Goal: Transaction & Acquisition: Obtain resource

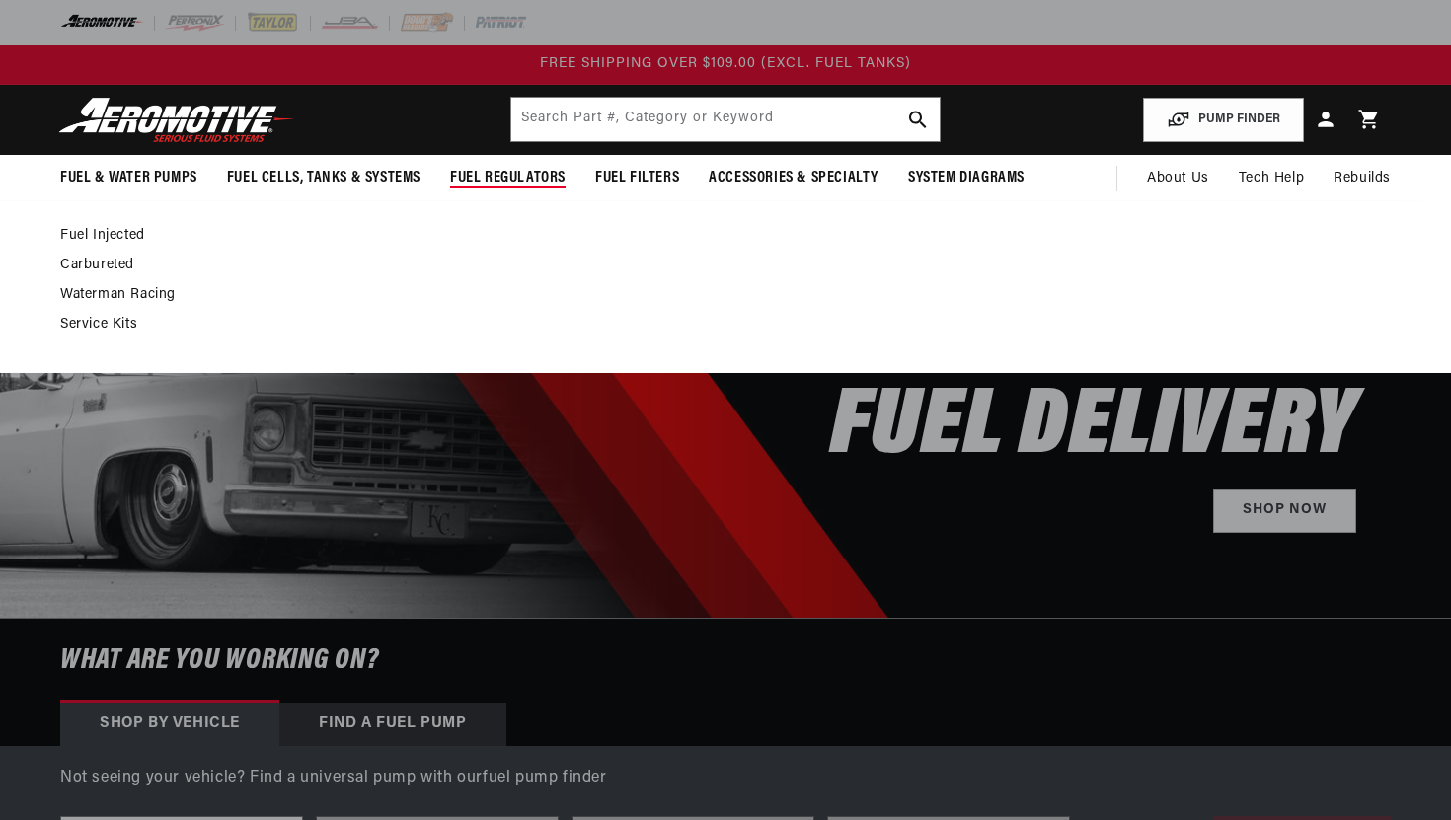
click at [103, 233] on link "Fuel Injected" at bounding box center [715, 236] width 1311 height 18
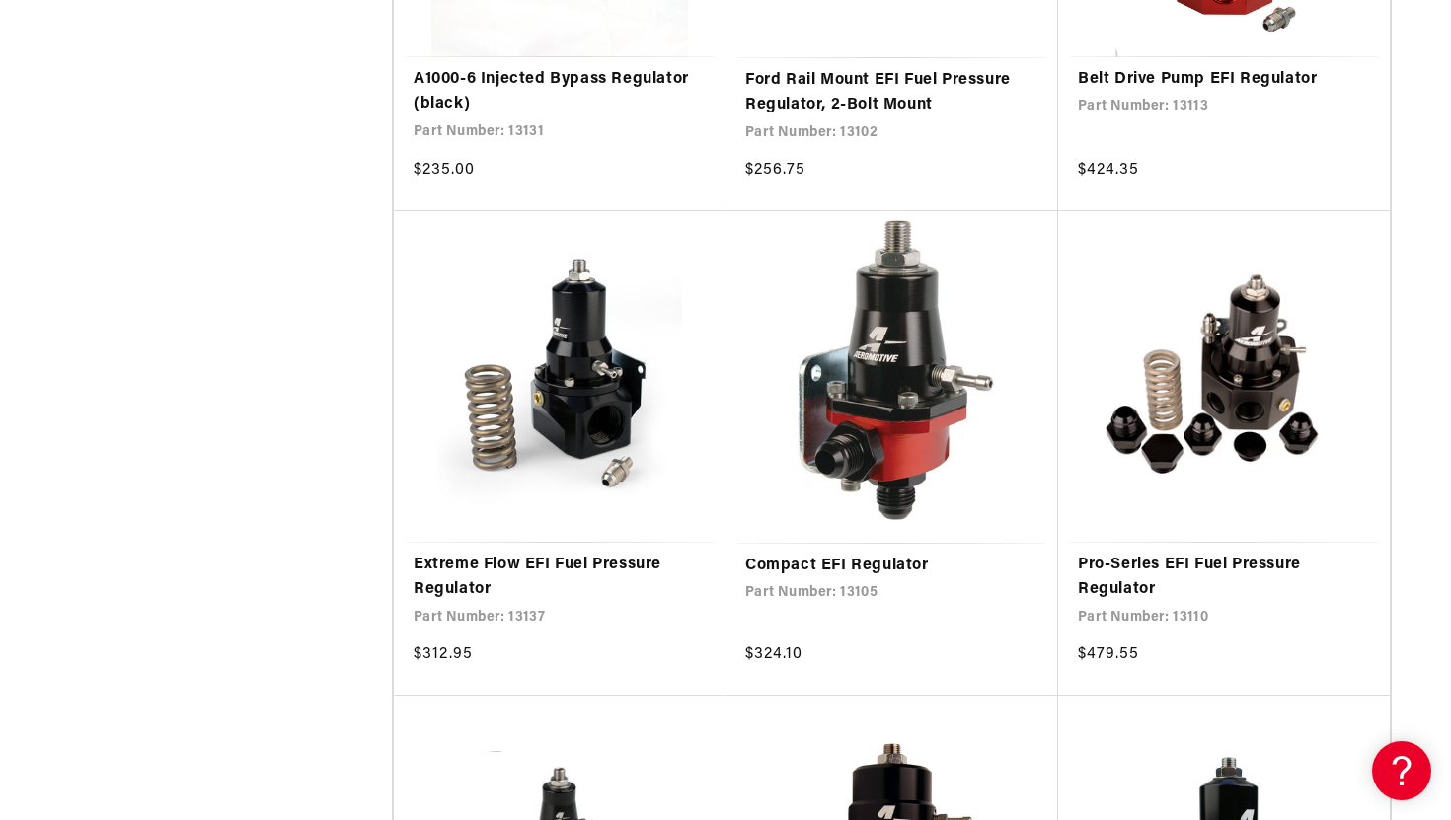
scroll to position [2278, 0]
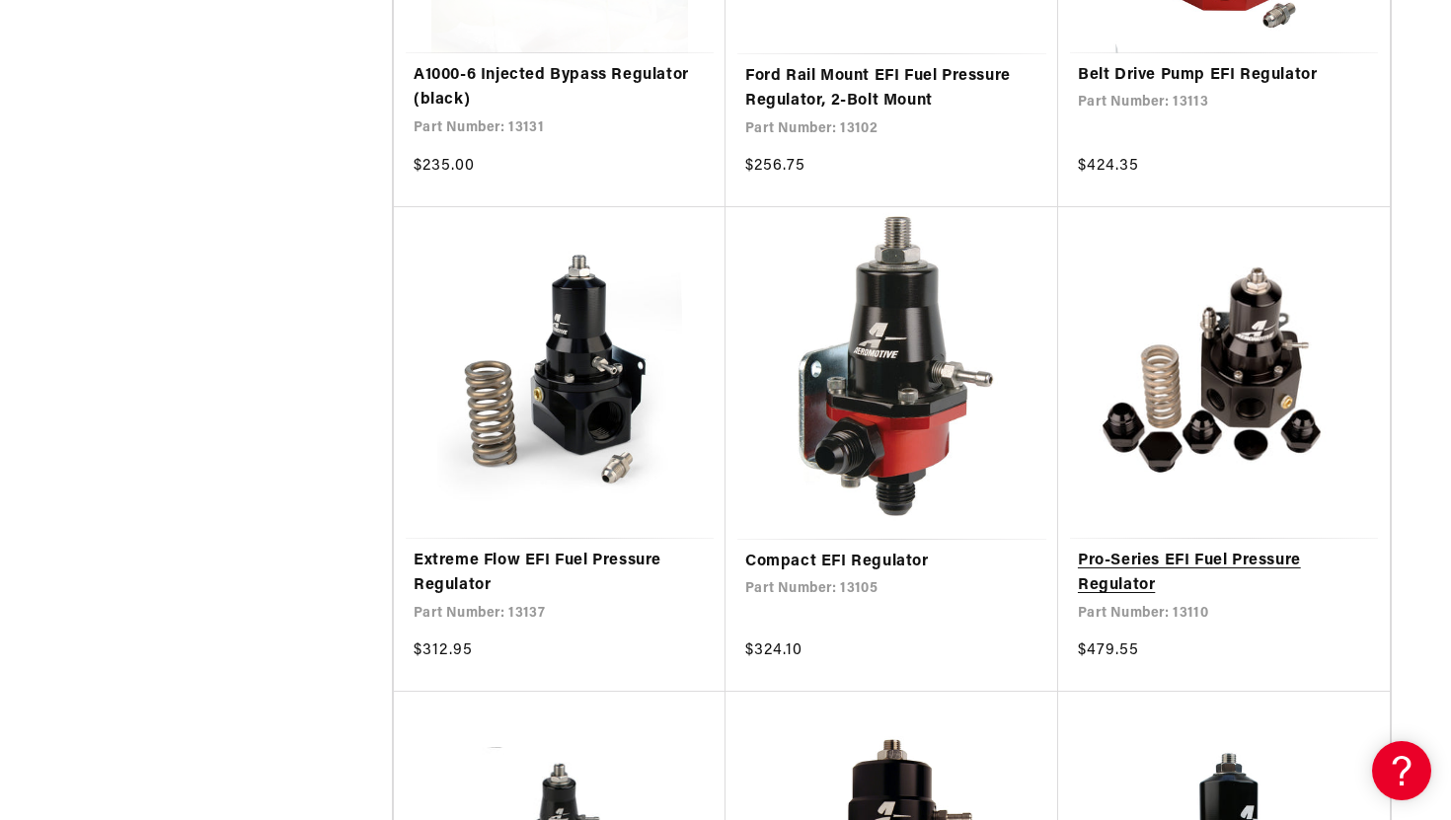
click at [1191, 561] on link "Pro-Series EFI Fuel Pressure Regulator" at bounding box center [1224, 574] width 292 height 50
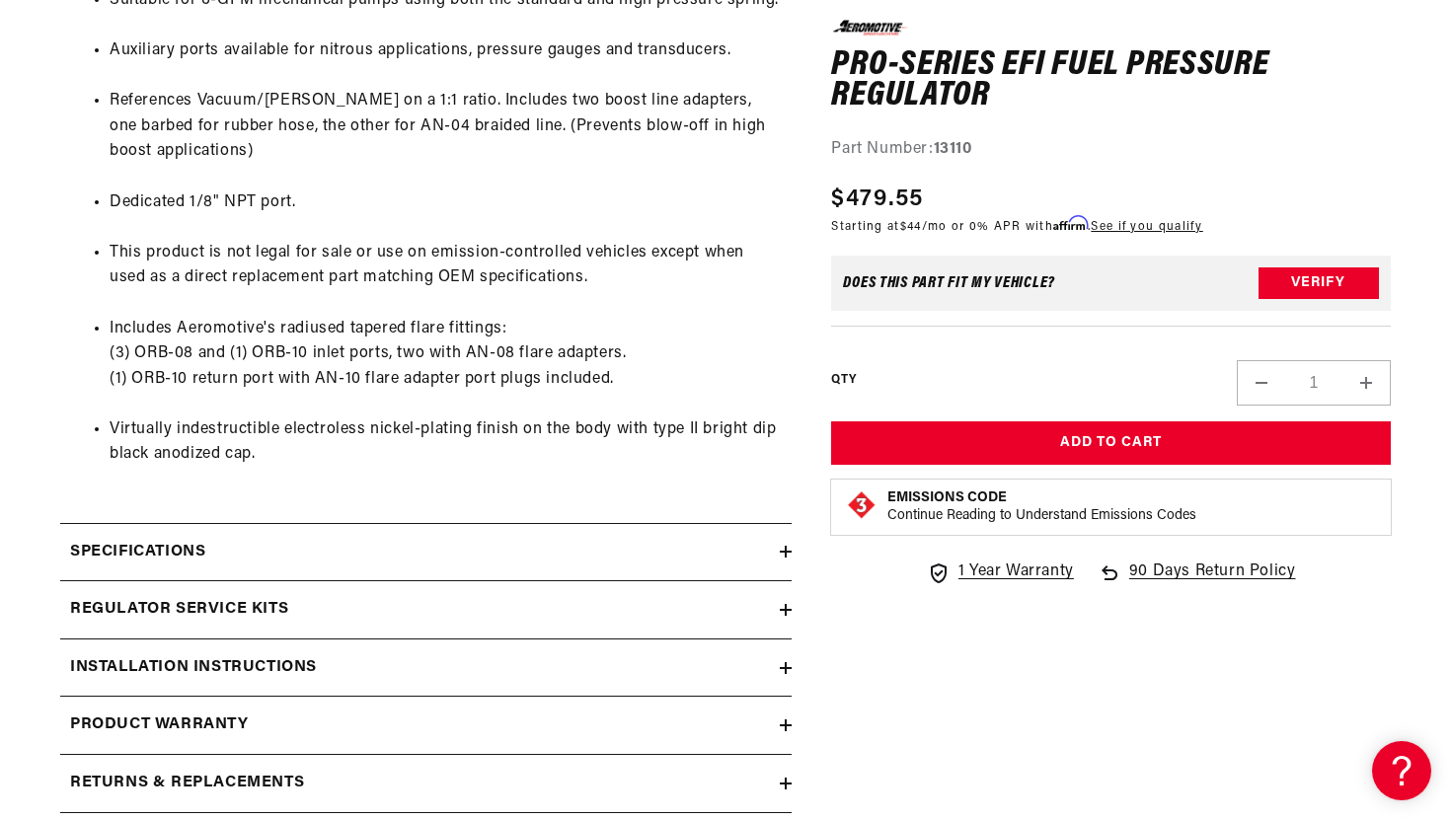
scroll to position [1512, 0]
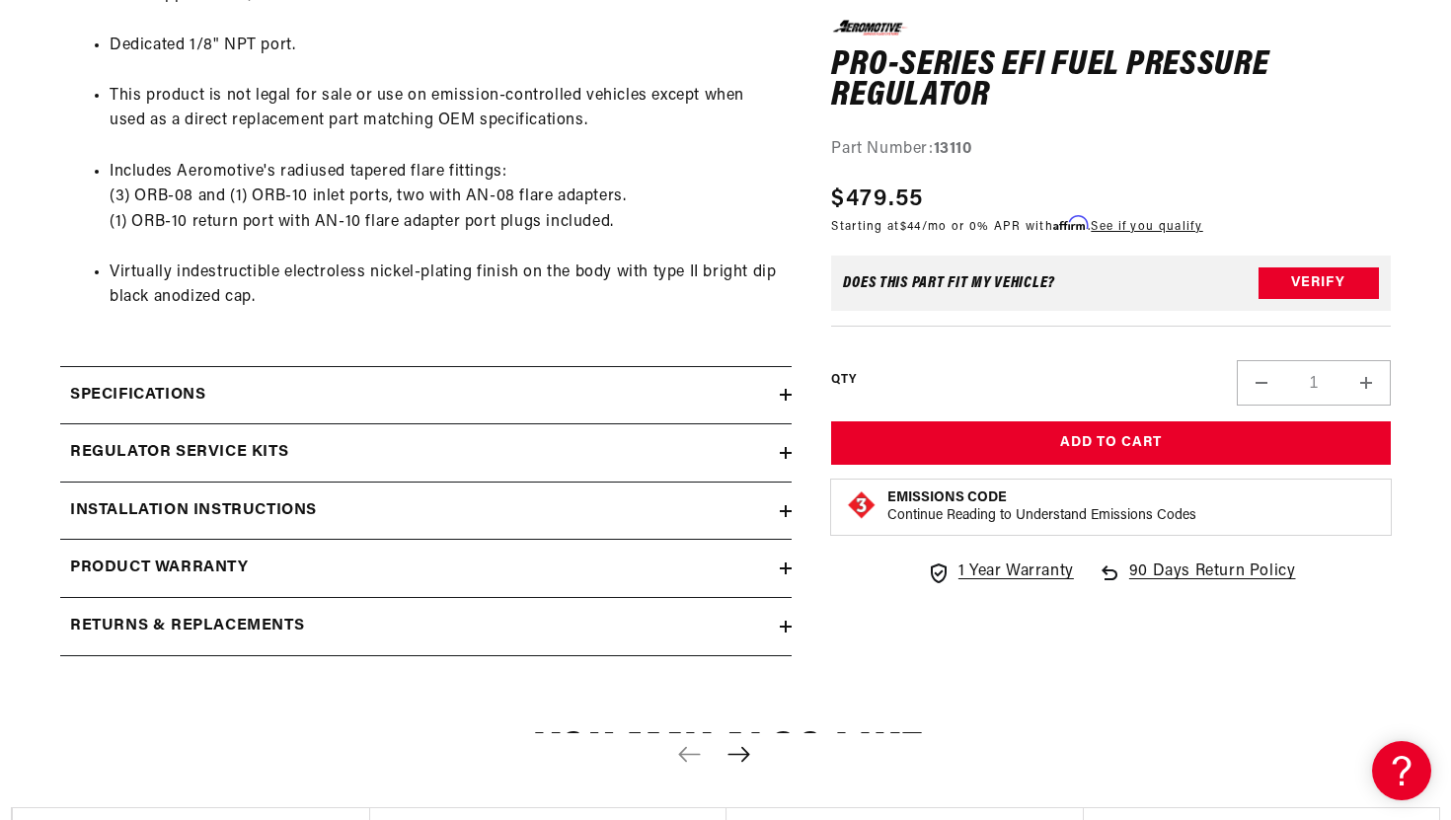
click at [657, 384] on div "Specifications" at bounding box center [420, 396] width 720 height 26
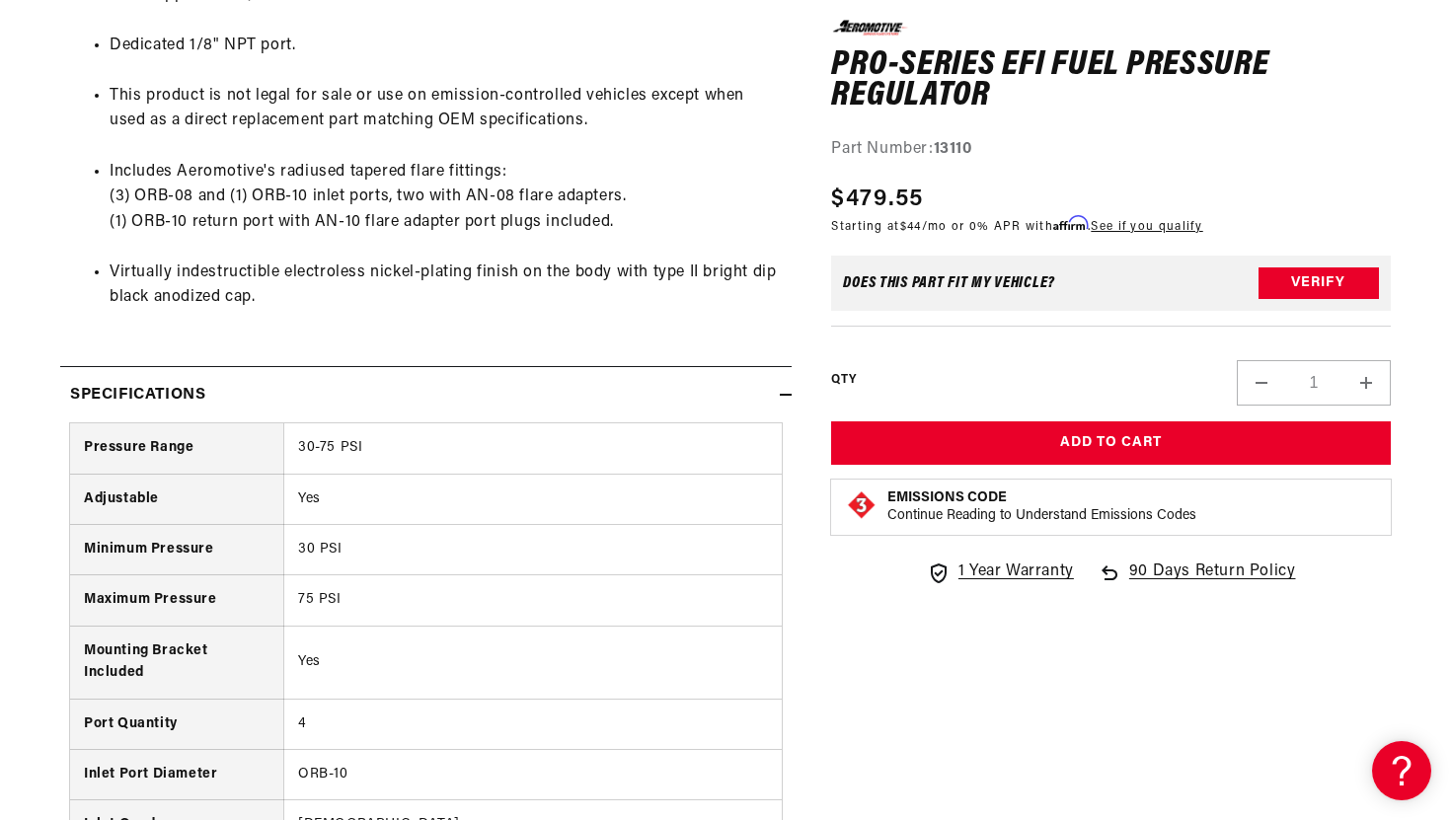
click at [657, 384] on div "Specifications" at bounding box center [420, 396] width 720 height 26
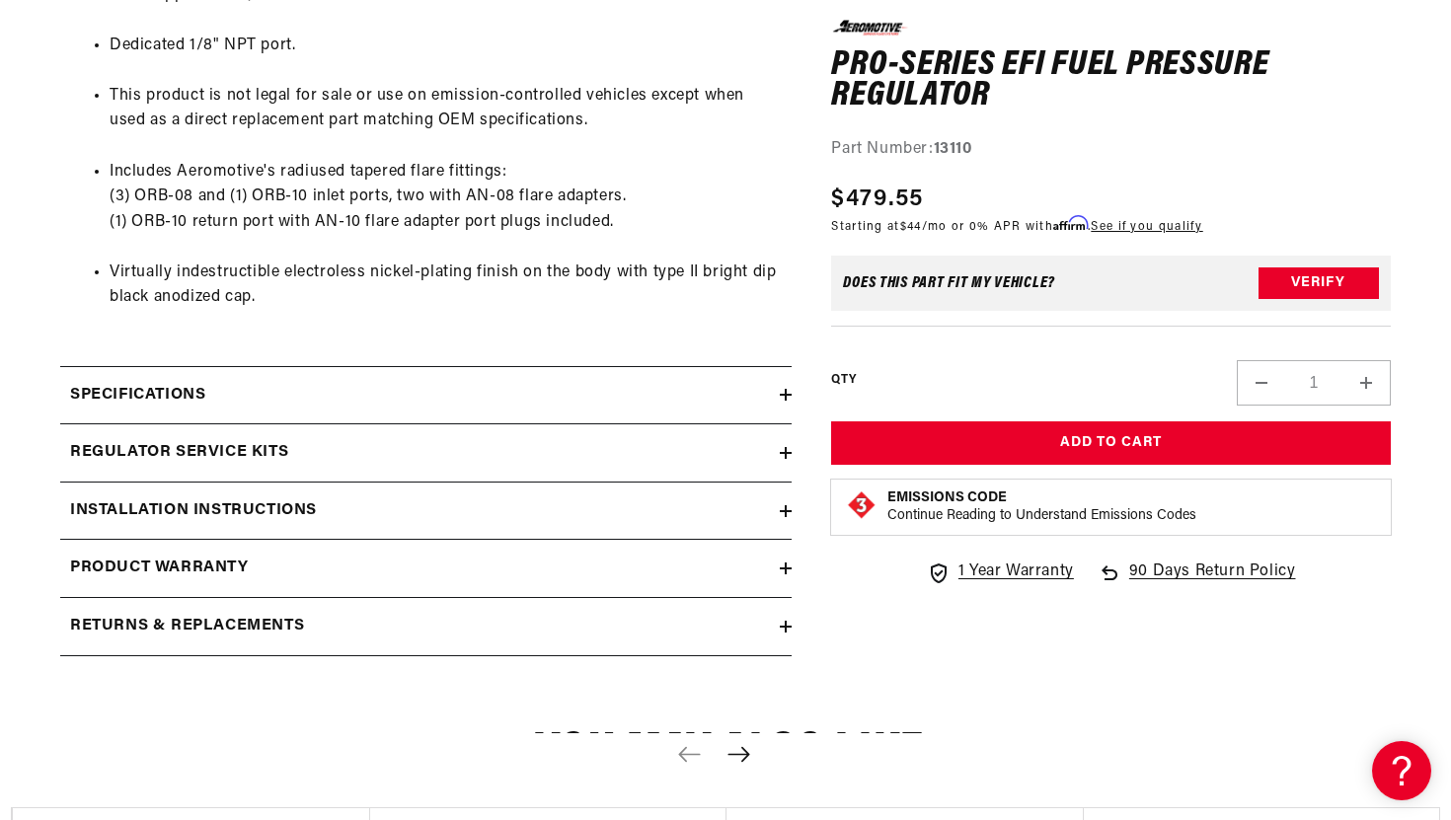
click at [618, 455] on div "Regulator Service Kits" at bounding box center [420, 453] width 720 height 26
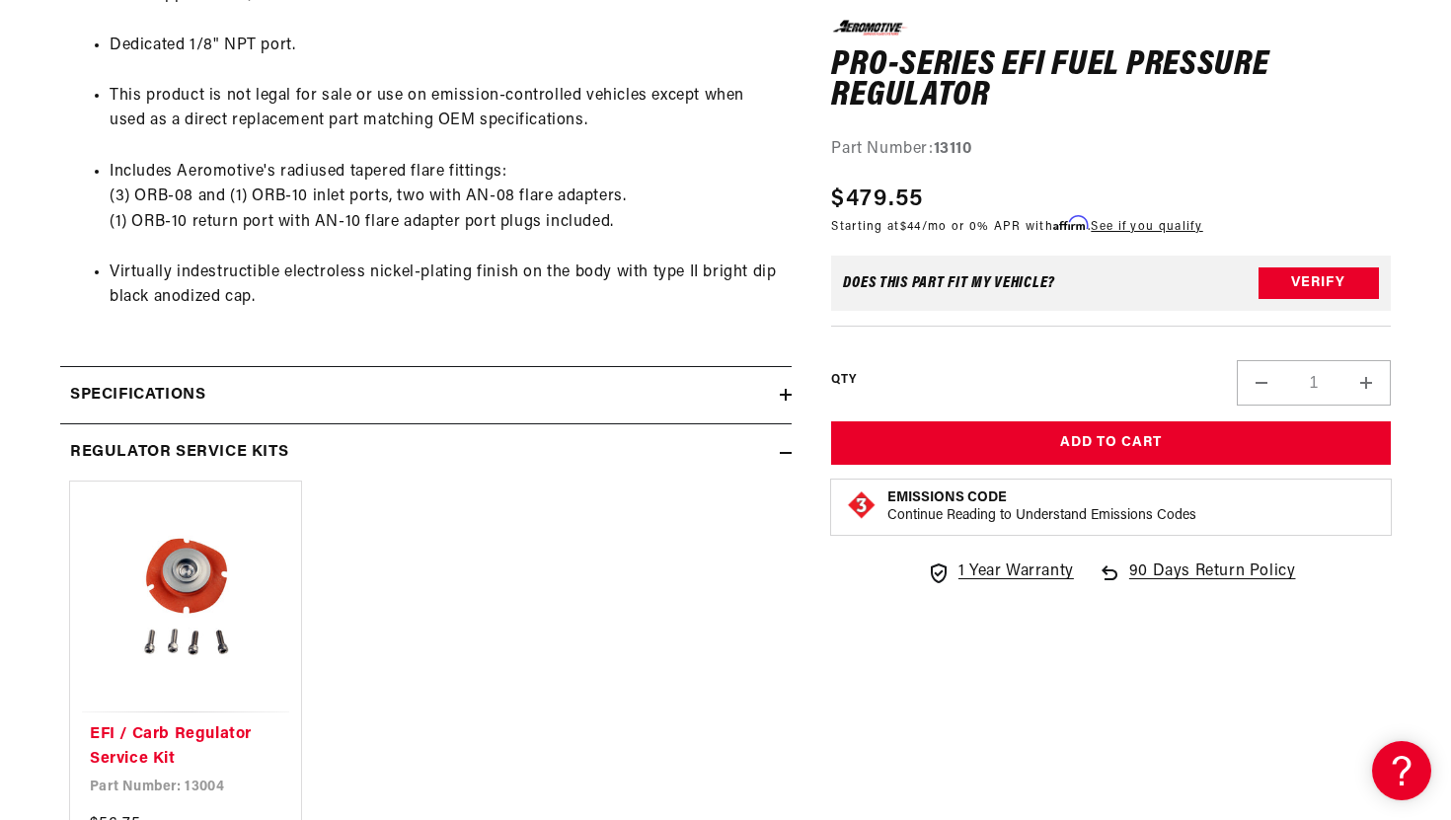
click at [618, 455] on div "Regulator Service Kits" at bounding box center [420, 453] width 720 height 26
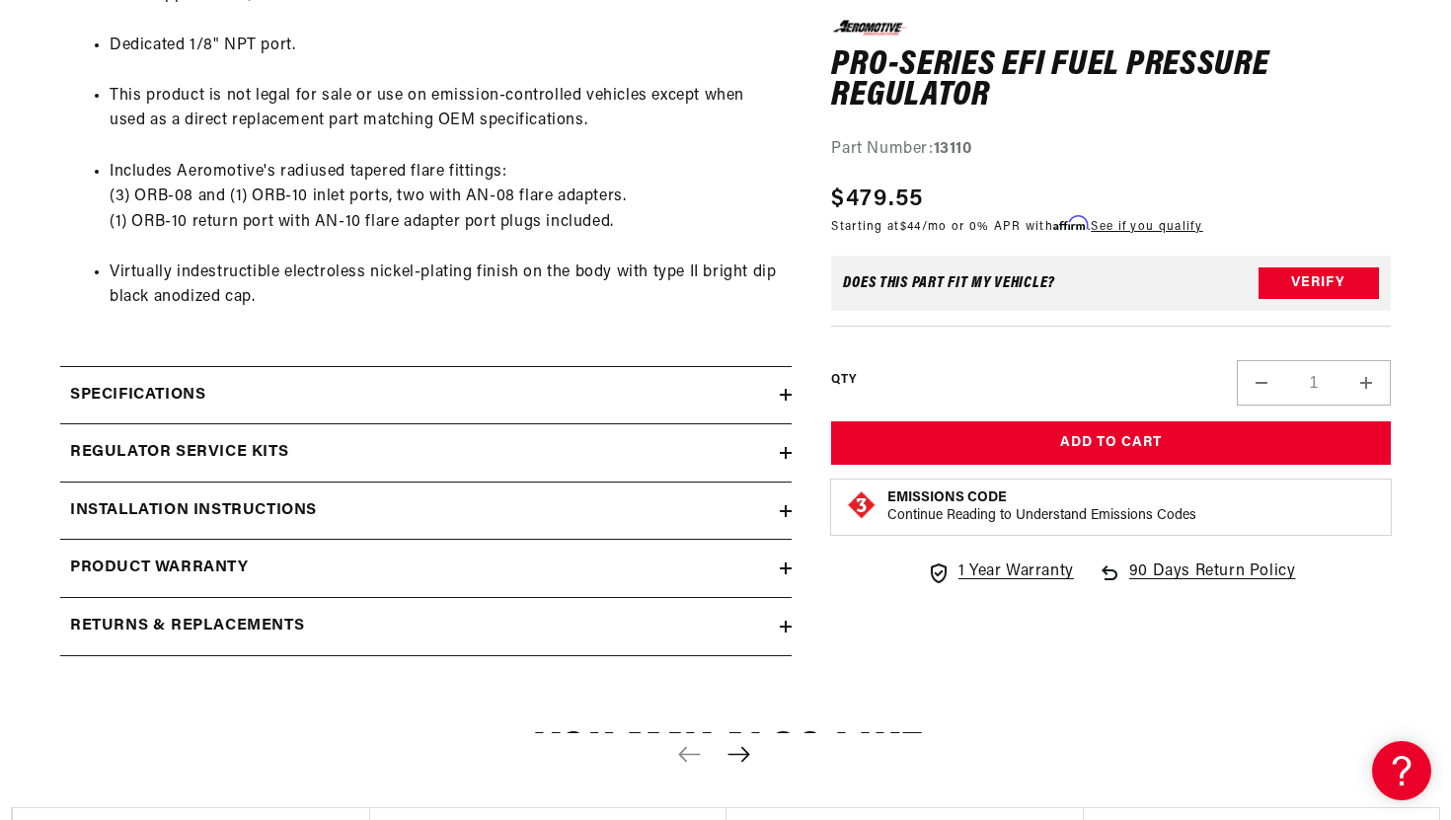
click at [609, 506] on div "Installation Instructions" at bounding box center [420, 512] width 720 height 26
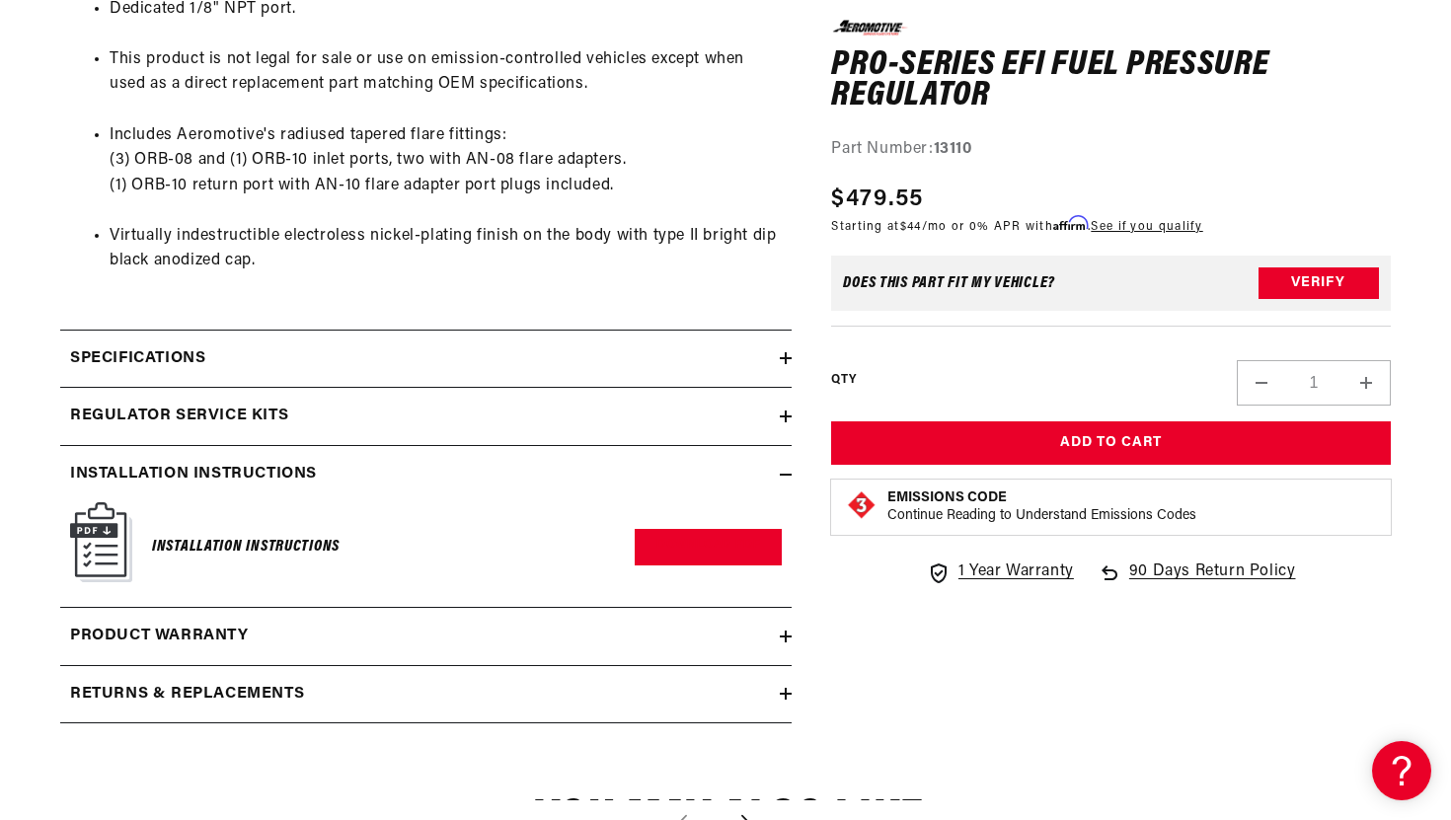
scroll to position [1557, 0]
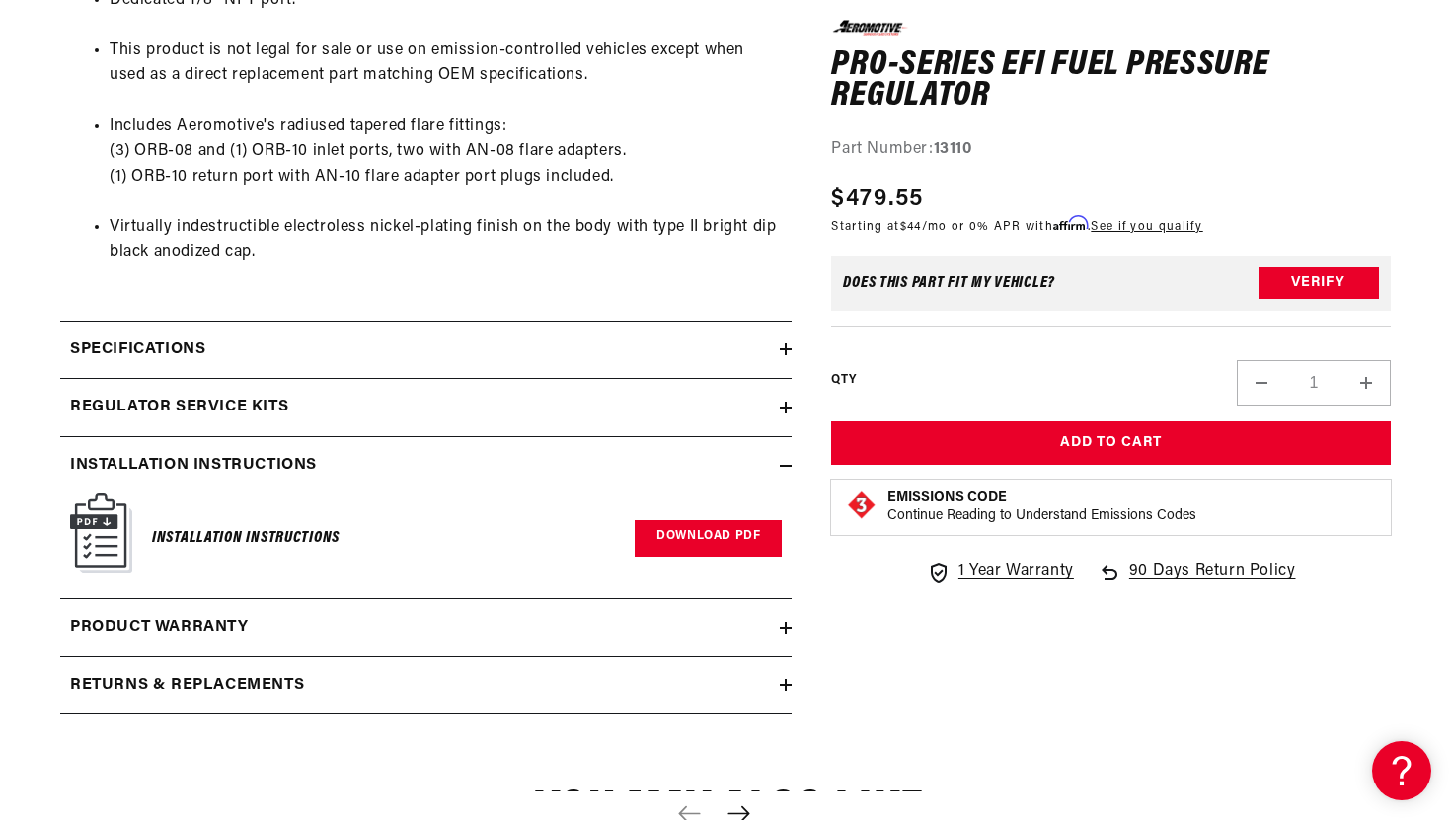
click at [672, 524] on link "Download PDF" at bounding box center [708, 538] width 147 height 37
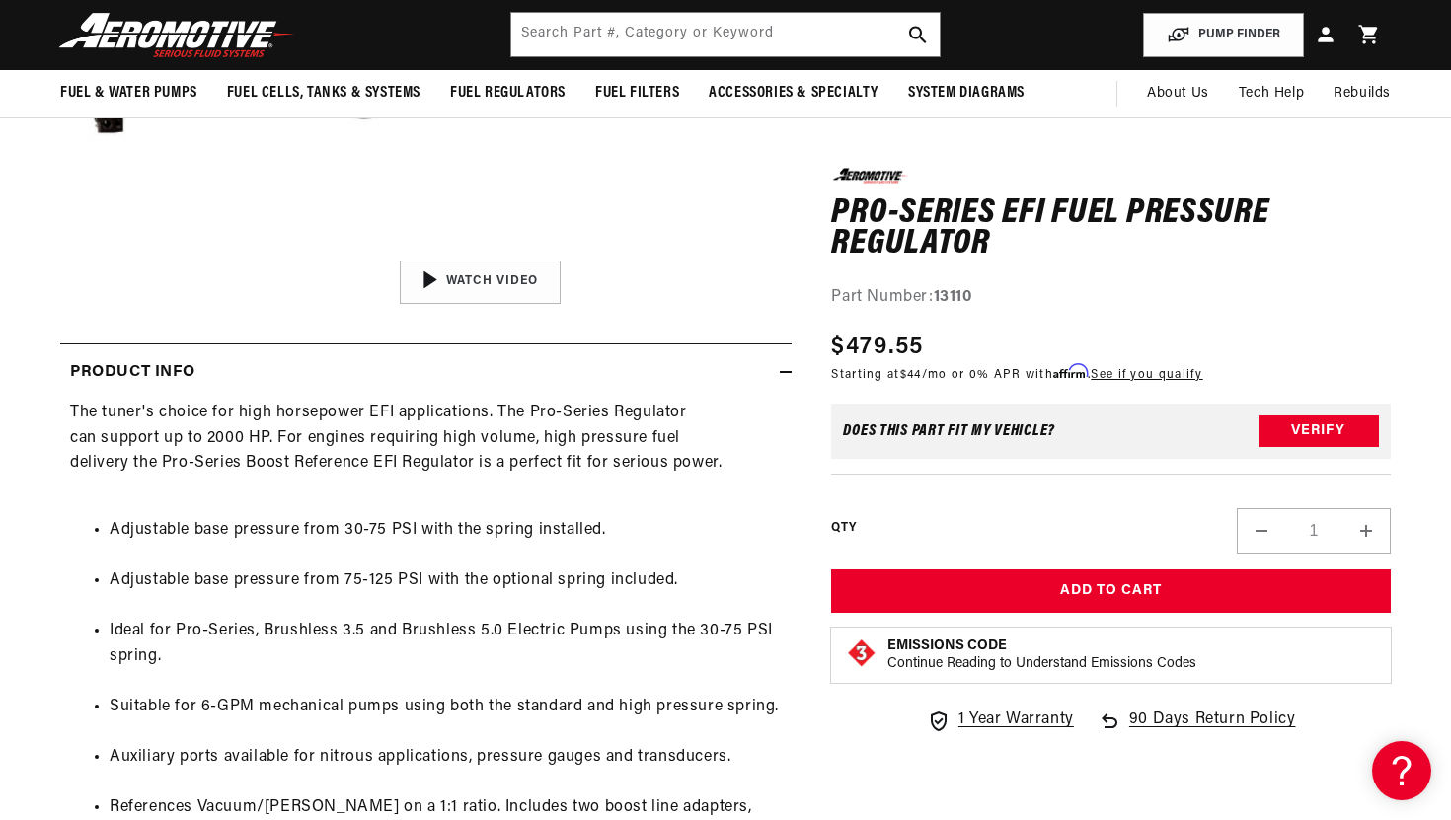
scroll to position [0, 0]
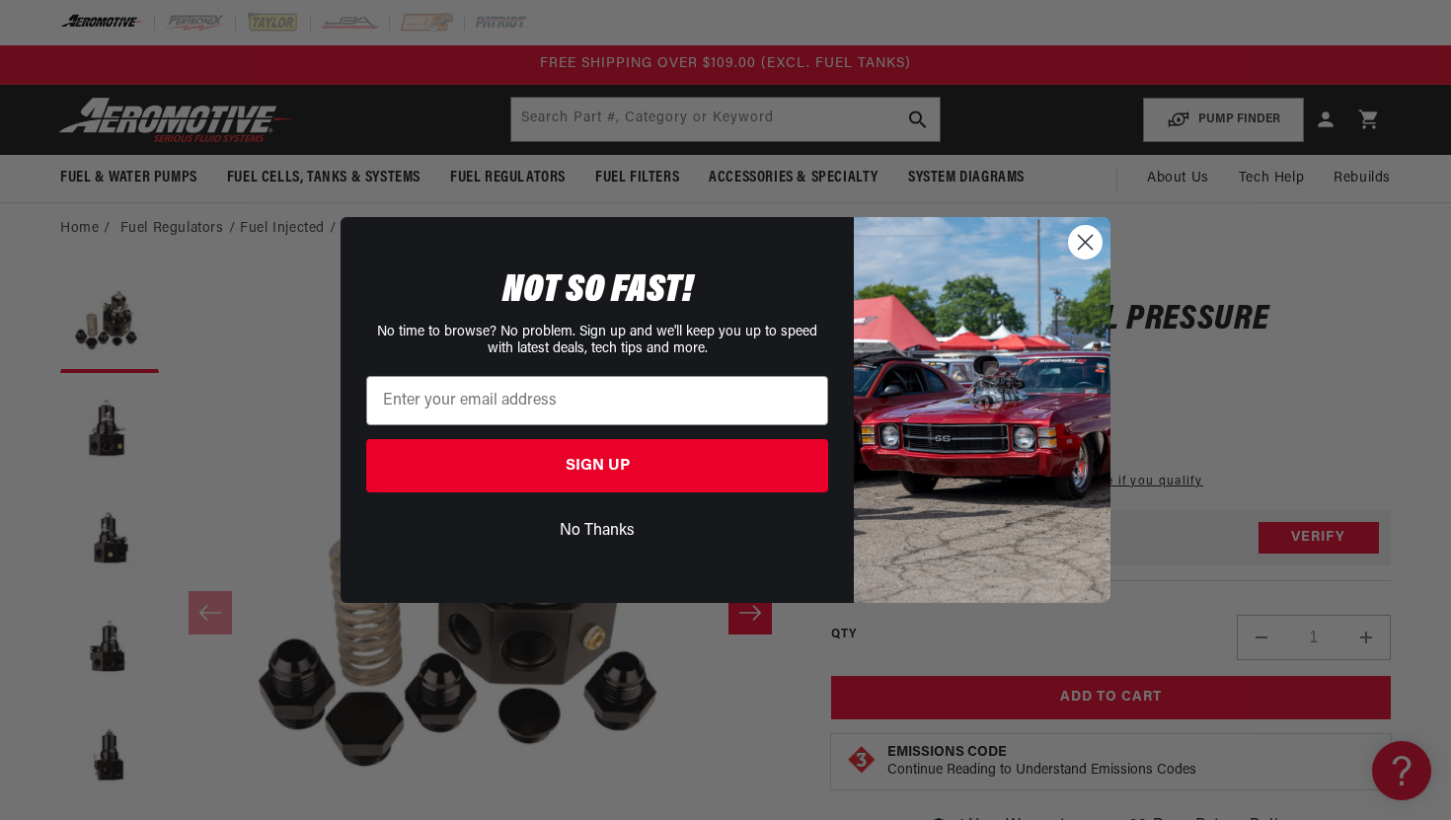
click at [581, 533] on button "No Thanks" at bounding box center [597, 531] width 462 height 38
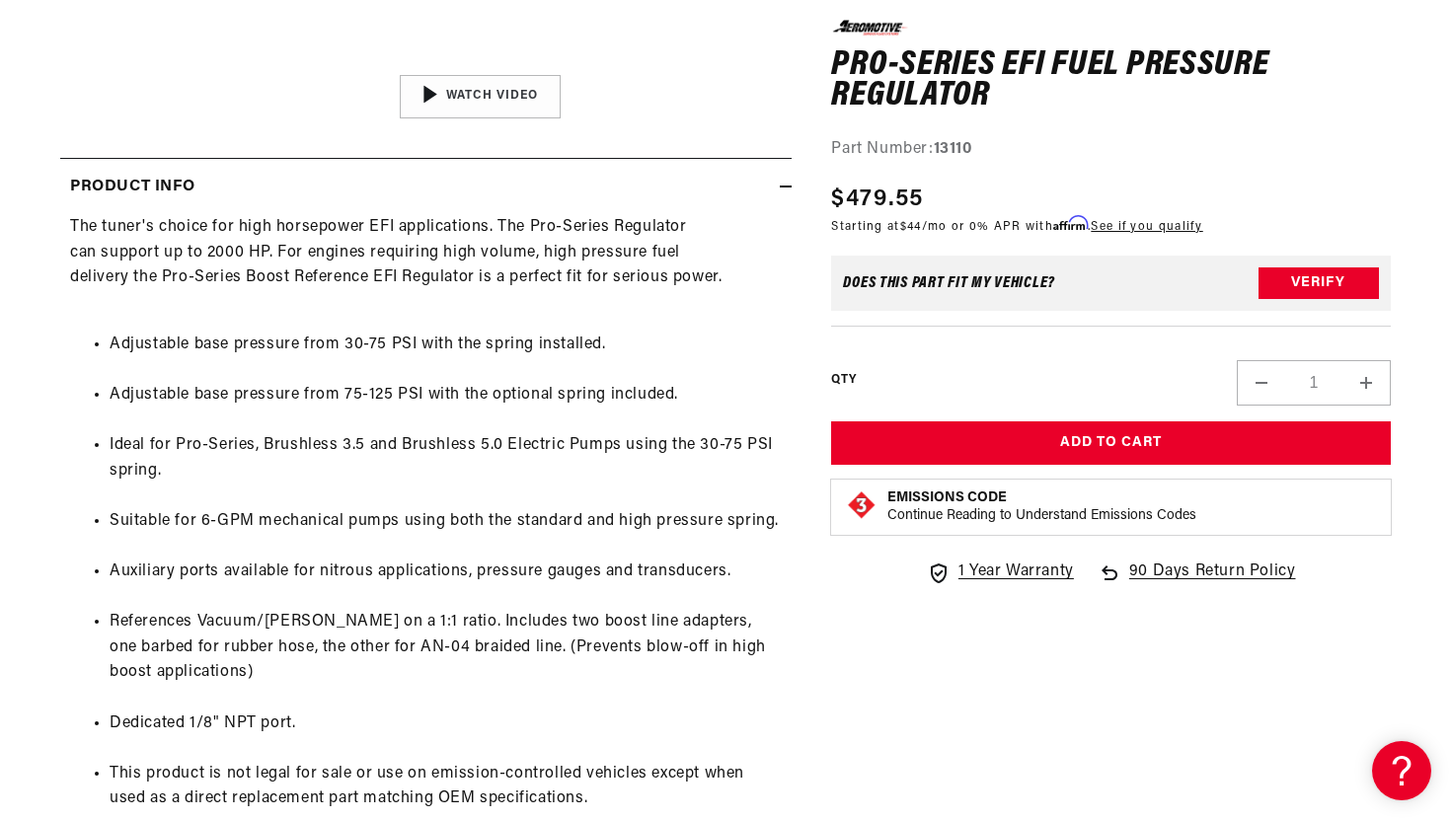
scroll to position [834, 0]
